Goal: Find specific page/section: Find specific page/section

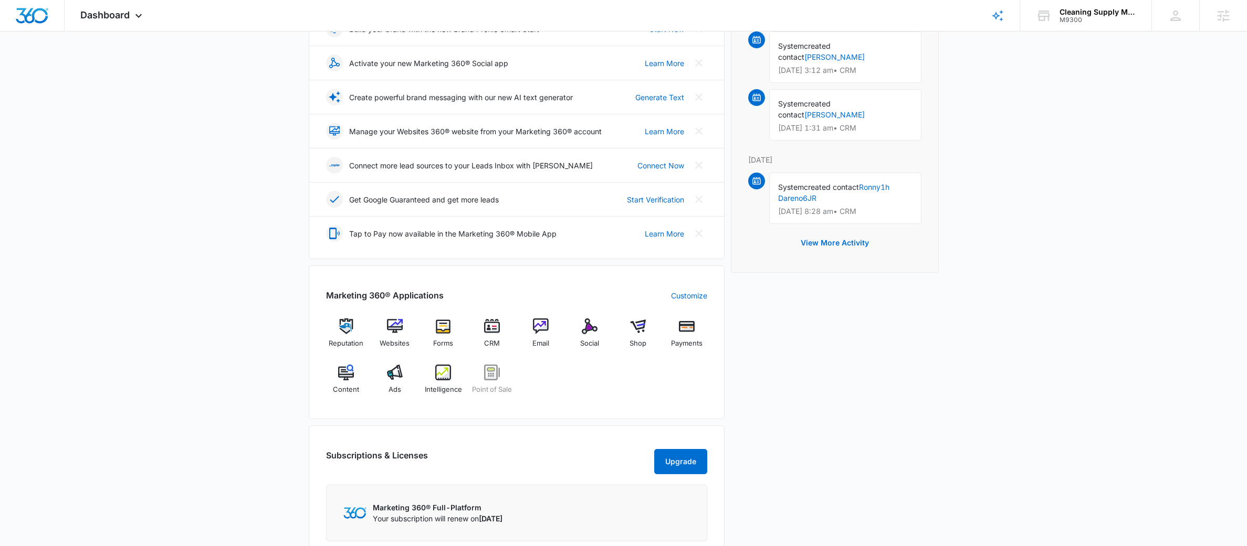
scroll to position [240, 0]
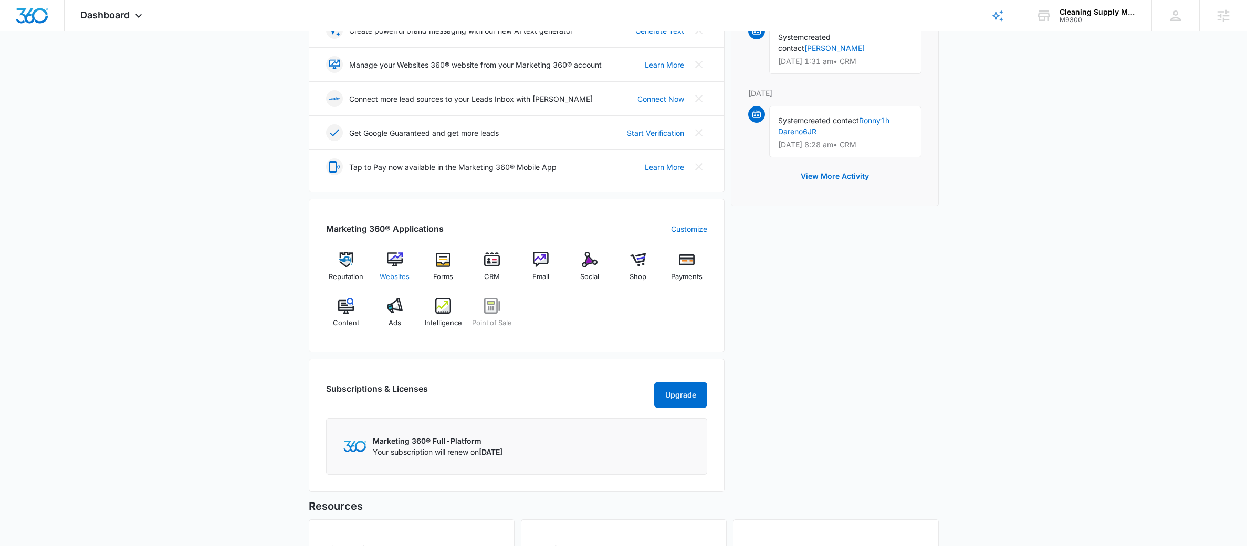
click at [403, 257] on div "Websites" at bounding box center [394, 271] width 40 height 38
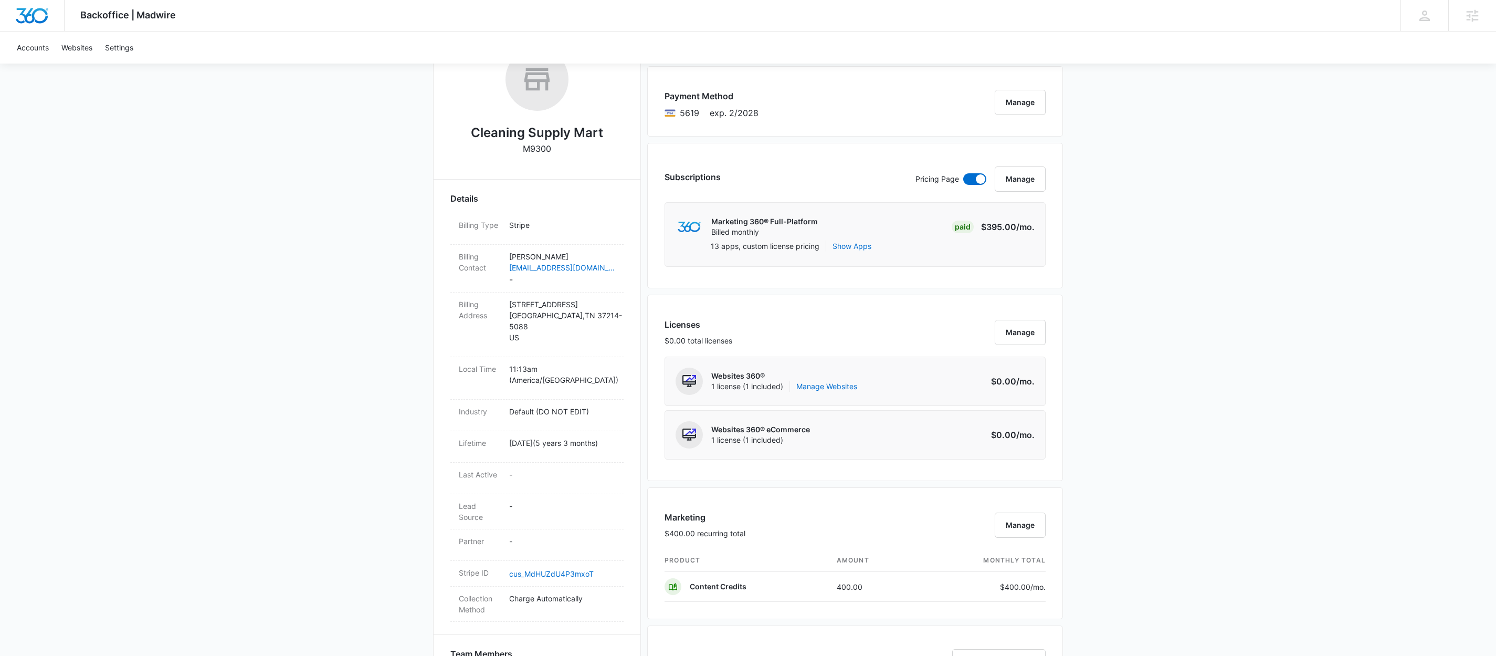
scroll to position [446, 0]
